Goal: Find contact information: Find contact information

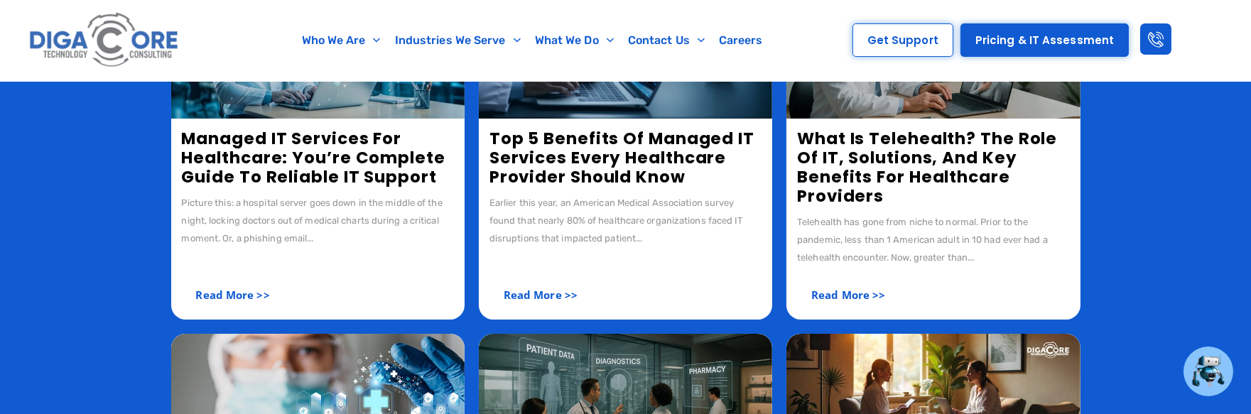
scroll to position [158, 0]
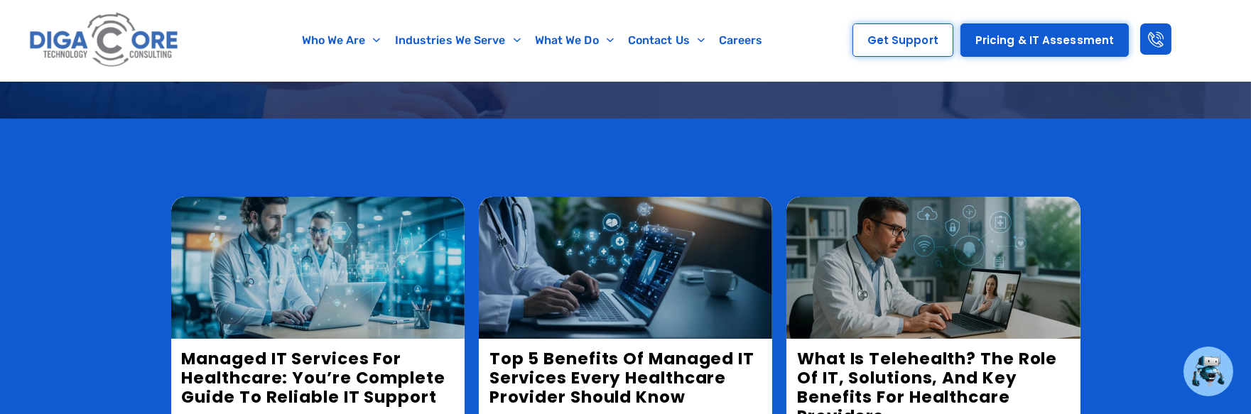
click at [315, 264] on img at bounding box center [317, 268] width 293 height 142
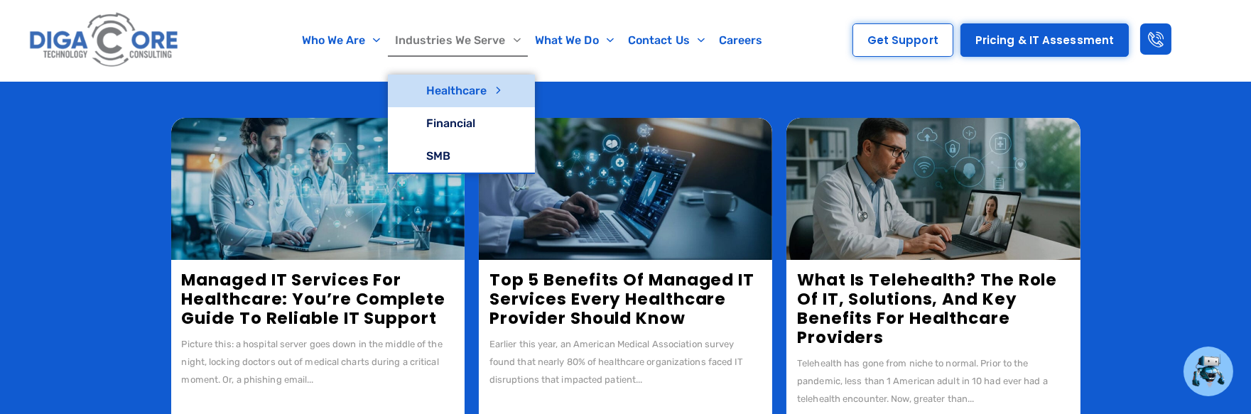
click at [455, 92] on link "Healthcare" at bounding box center [461, 91] width 147 height 33
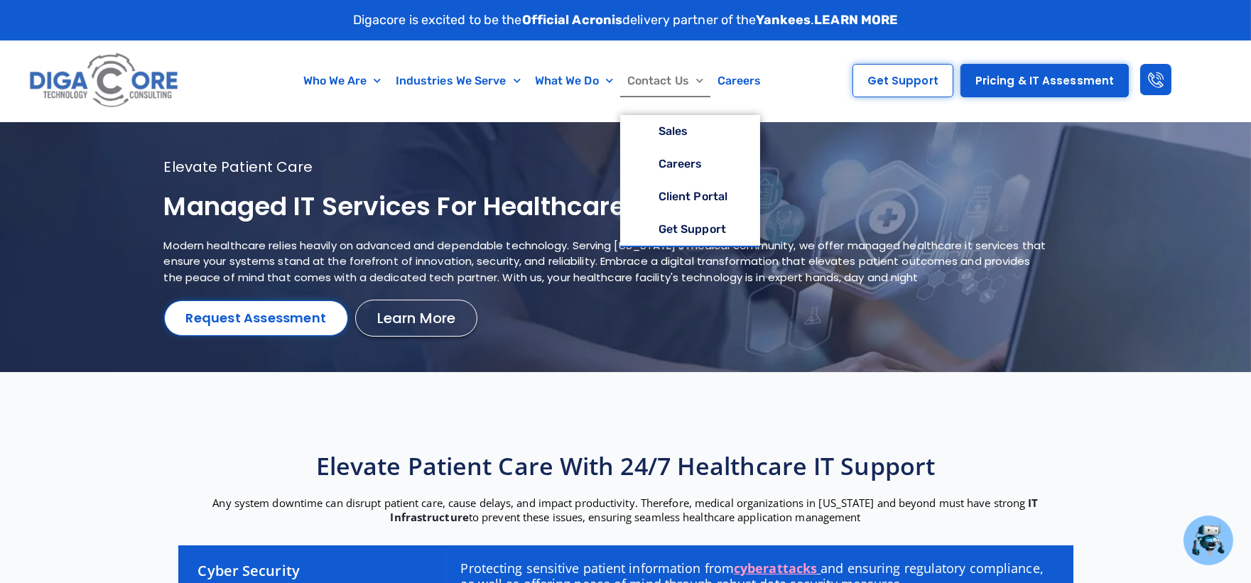
click at [673, 80] on link "Contact Us" at bounding box center [665, 81] width 90 height 33
